Goal: Task Accomplishment & Management: Manage account settings

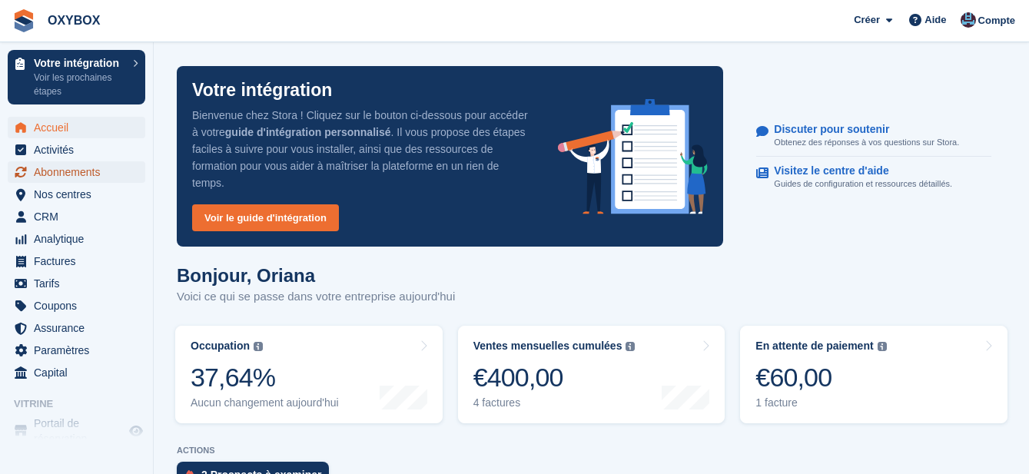
click at [80, 171] on span "Abonnements" at bounding box center [80, 172] width 92 height 22
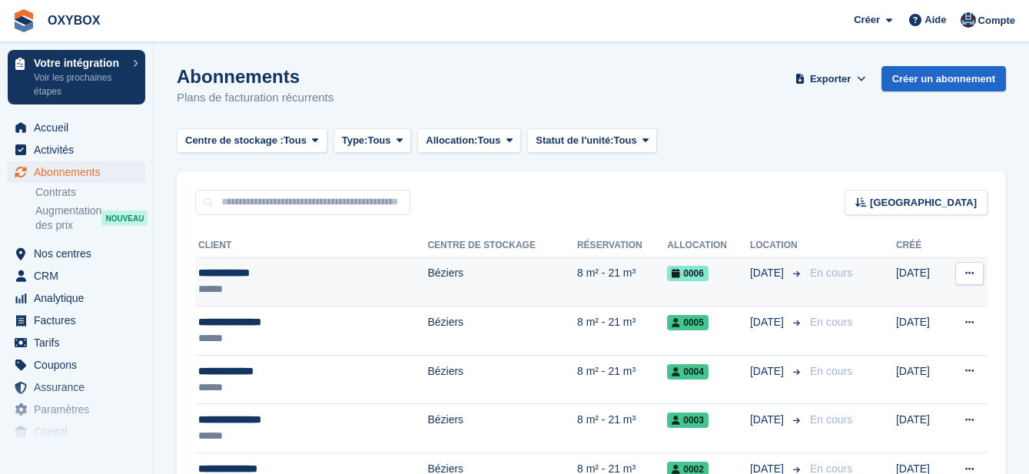
click at [444, 281] on td "Béziers" at bounding box center [502, 281] width 150 height 49
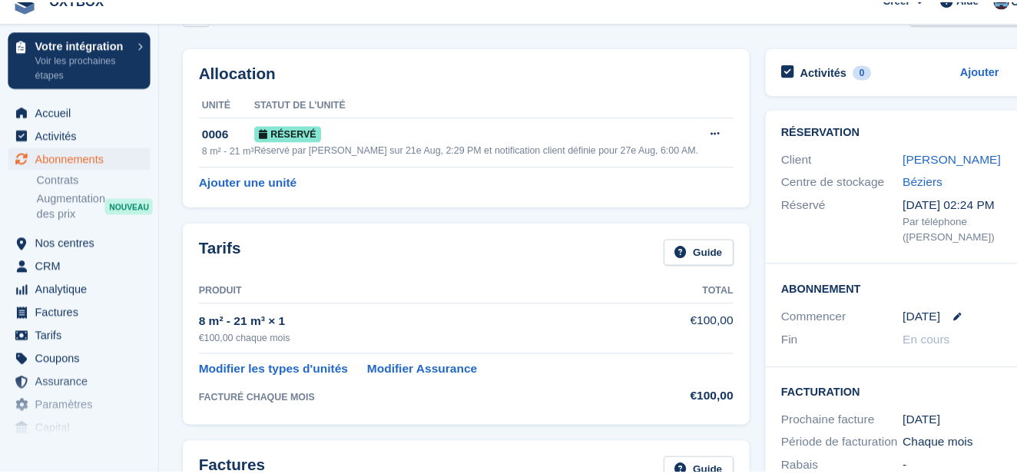
scroll to position [58, 0]
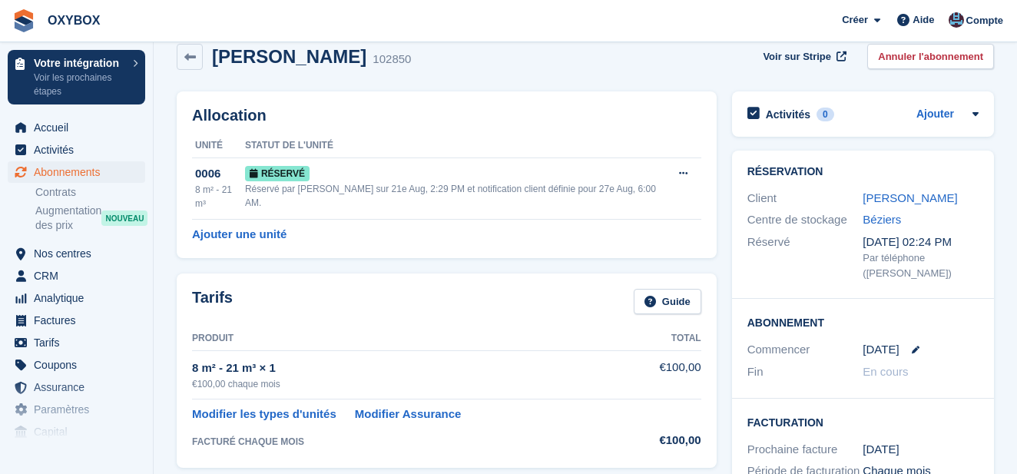
scroll to position [0, 0]
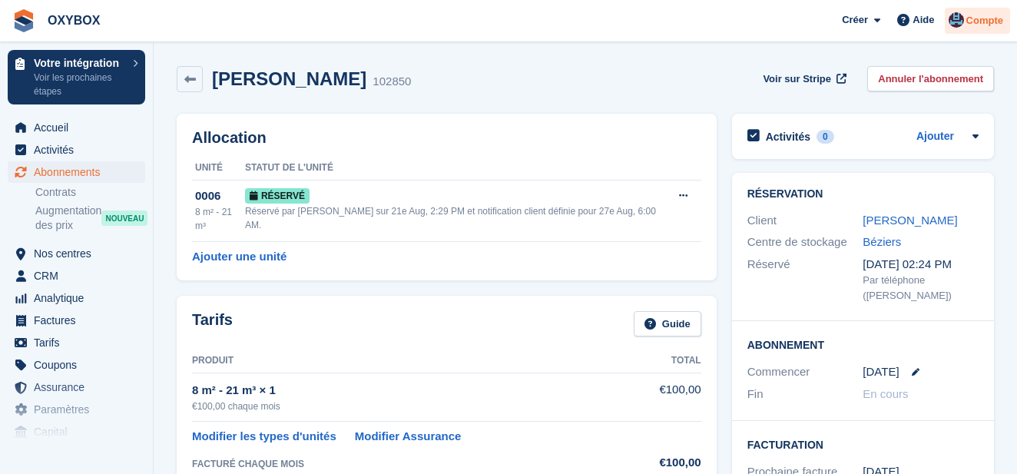
click at [973, 19] on span "Compte" at bounding box center [985, 20] width 37 height 15
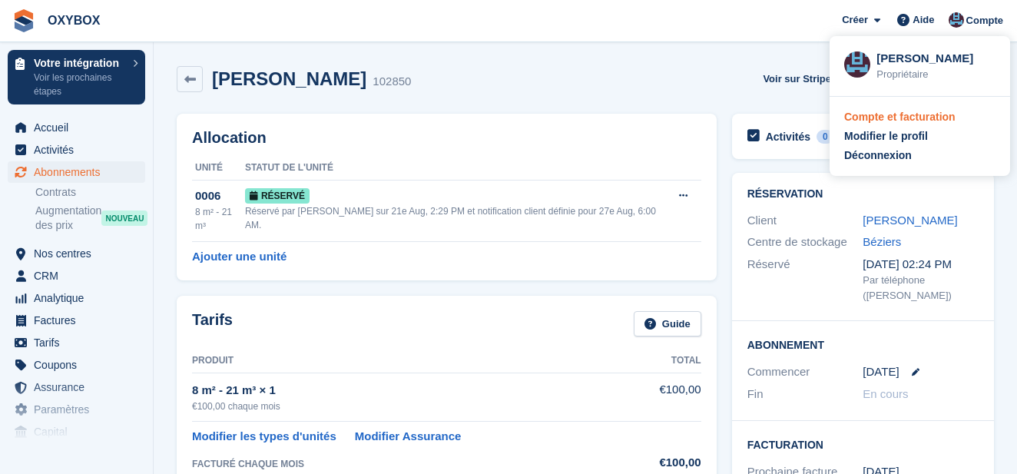
click at [938, 120] on div "Compte et facturation" at bounding box center [899, 117] width 111 height 16
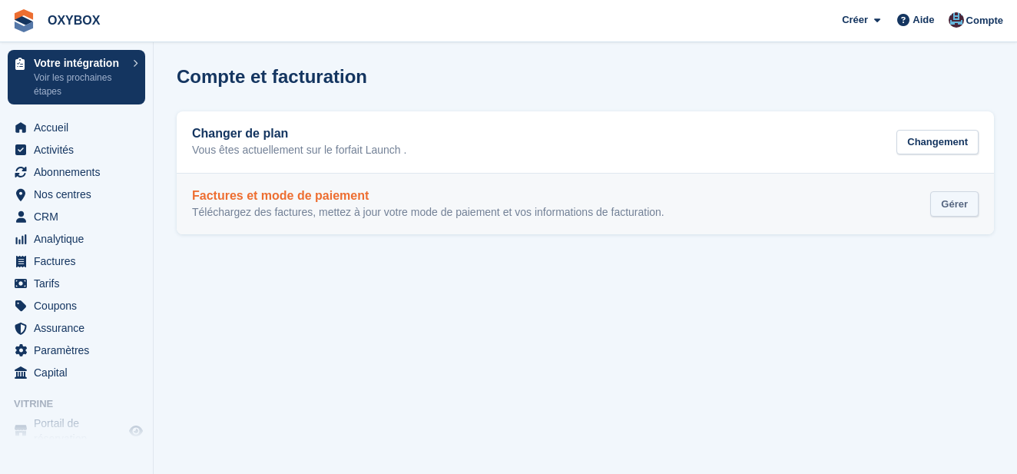
click at [960, 206] on div "Gérer" at bounding box center [954, 203] width 48 height 25
click at [952, 207] on div "Gérer" at bounding box center [954, 203] width 48 height 25
